Goal: Check status: Check status

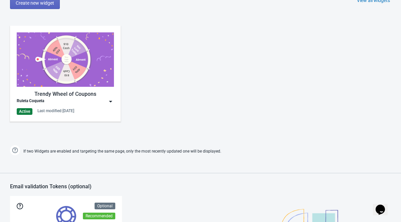
scroll to position [305, 0]
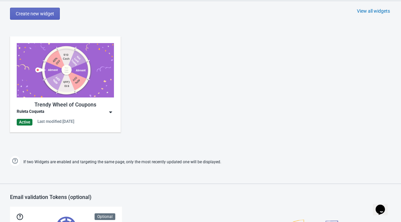
click at [109, 115] on img at bounding box center [110, 112] width 7 height 7
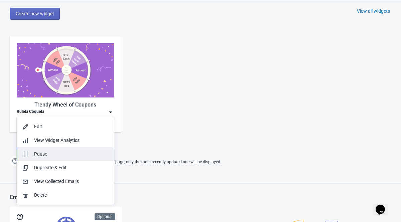
click at [60, 158] on button "Pause" at bounding box center [65, 154] width 97 height 14
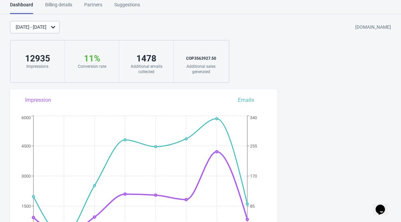
scroll to position [4, 0]
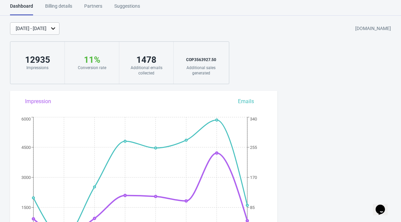
click at [46, 28] on div "[DATE] - [DATE]" at bounding box center [31, 28] width 31 height 7
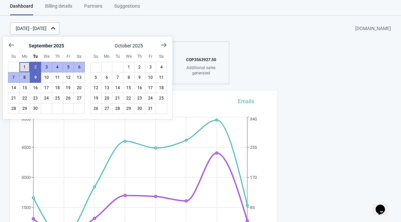
click at [26, 64] on button "1" at bounding box center [24, 67] width 11 height 11
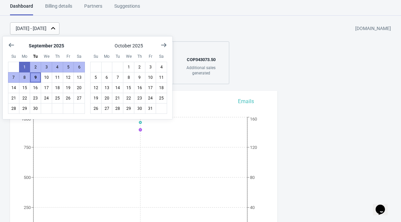
click at [32, 76] on button "9" at bounding box center [35, 77] width 11 height 11
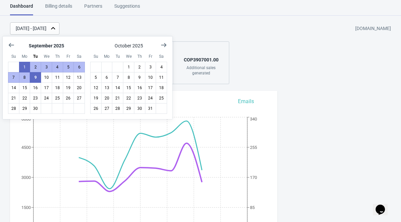
click at [195, 25] on div "[DATE] - [DATE] [DOMAIN_NAME]" at bounding box center [205, 28] width 391 height 12
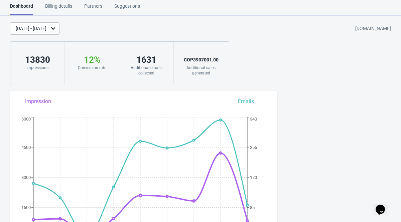
click at [39, 32] on div "[DATE] - [DATE]" at bounding box center [34, 28] width 49 height 12
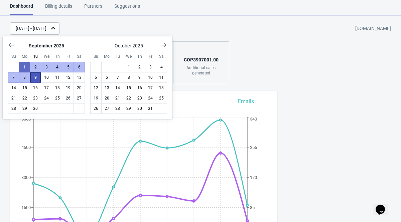
click at [36, 80] on button "9" at bounding box center [35, 77] width 11 height 11
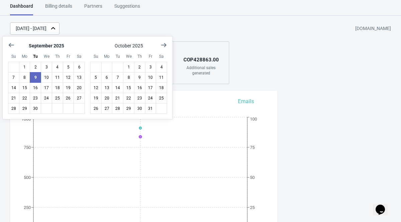
click at [137, 23] on div "[DATE] - [DATE] [DOMAIN_NAME]" at bounding box center [205, 28] width 391 height 12
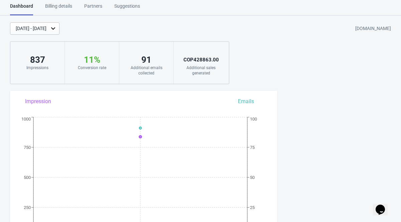
click at [44, 27] on div "[DATE] - [DATE]" at bounding box center [31, 28] width 31 height 7
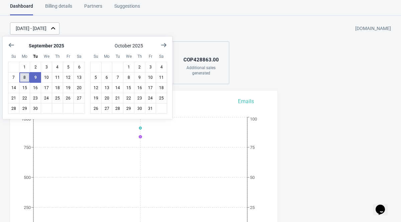
click at [26, 76] on button "8" at bounding box center [24, 77] width 11 height 11
drag, startPoint x: 195, startPoint y: 60, endPoint x: 212, endPoint y: 59, distance: 17.4
click at [212, 59] on div "COP 1130694.50" at bounding box center [201, 59] width 41 height 11
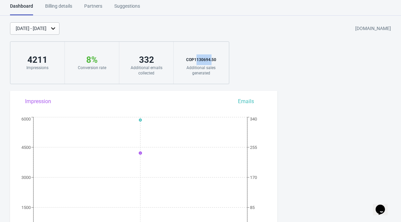
click at [45, 31] on div "[DATE] - [DATE]" at bounding box center [31, 28] width 31 height 7
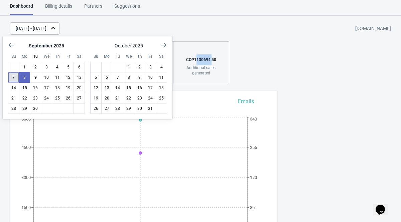
click at [14, 79] on button "7" at bounding box center [13, 77] width 11 height 11
click at [23, 76] on button "8" at bounding box center [24, 77] width 11 height 11
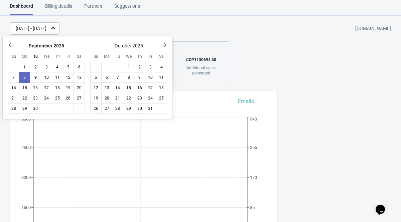
click at [147, 28] on div "[DATE] - [DATE] [DOMAIN_NAME]" at bounding box center [205, 28] width 391 height 12
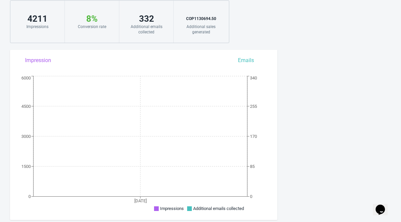
scroll to position [0, 0]
